Goal: Task Accomplishment & Management: Use online tool/utility

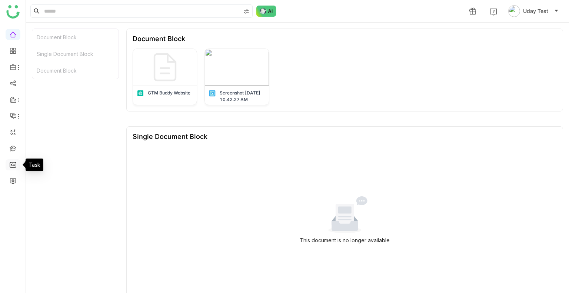
click at [14, 164] on link at bounding box center [13, 164] width 7 height 6
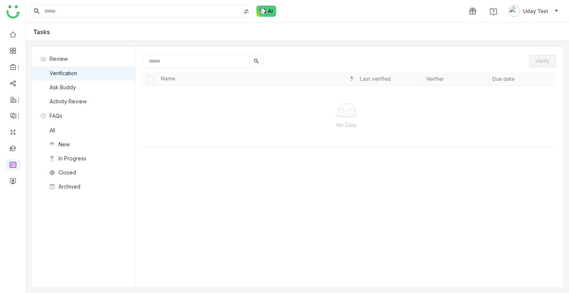
click at [69, 88] on div "Ask Buddy" at bounding box center [63, 87] width 26 height 8
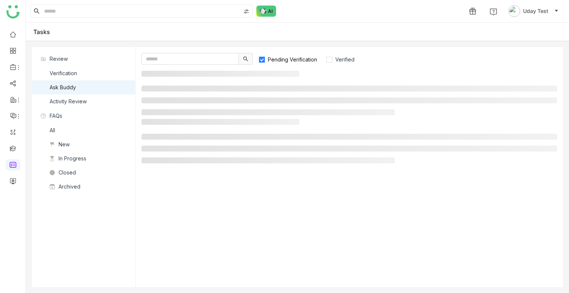
click at [69, 88] on div "Ask Buddy" at bounding box center [63, 87] width 26 height 8
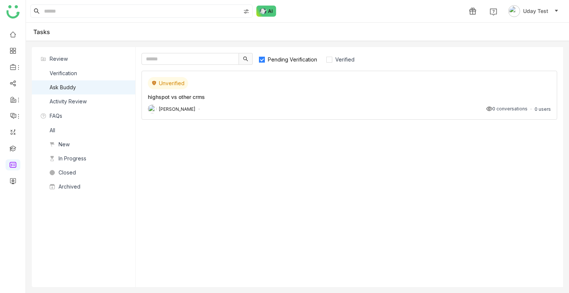
click at [268, 81] on div "Unverified" at bounding box center [349, 83] width 403 height 12
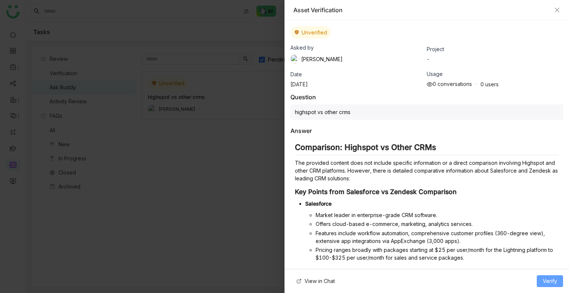
click at [538, 280] on button "Verify" at bounding box center [550, 281] width 26 height 12
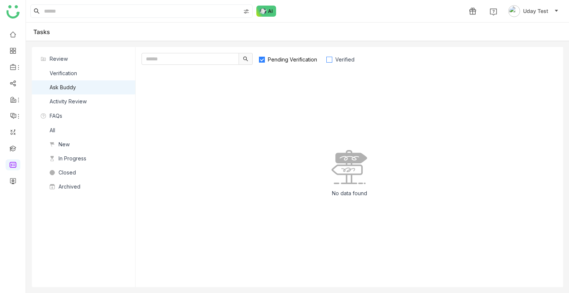
click at [333, 53] on label "Verified" at bounding box center [344, 59] width 36 height 12
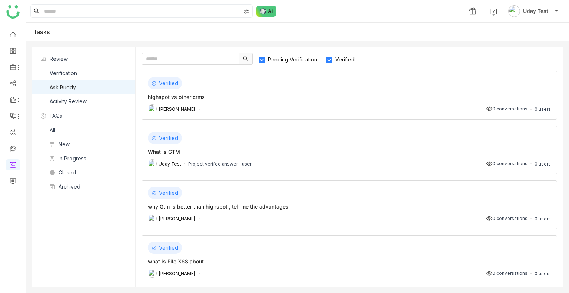
click at [284, 53] on label "Pending Verification" at bounding box center [292, 59] width 66 height 12
click at [243, 96] on div "highspot vs other crms" at bounding box center [349, 97] width 403 height 8
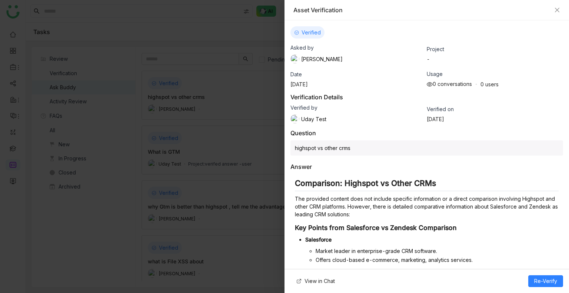
click at [554, 8] on div "Asset Verification" at bounding box center [426, 10] width 267 height 8
